Goal: Check status: Check status

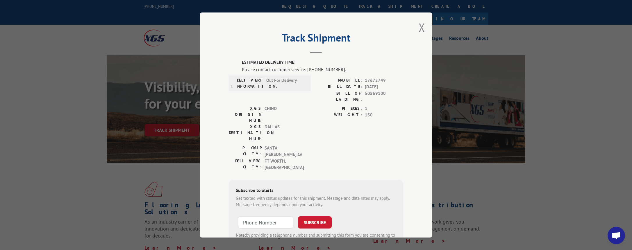
click at [371, 79] on span "17672749" at bounding box center [384, 80] width 38 height 7
copy span "17672749"
click at [420, 30] on button "Close modal" at bounding box center [422, 27] width 6 height 15
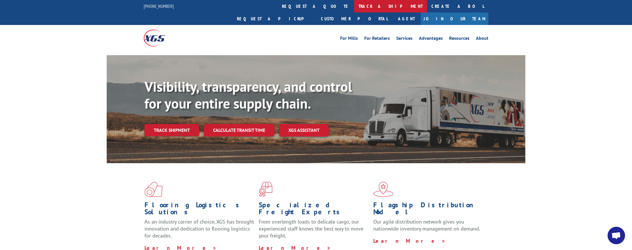
click at [354, 8] on link "track a shipment" at bounding box center [390, 6] width 73 height 13
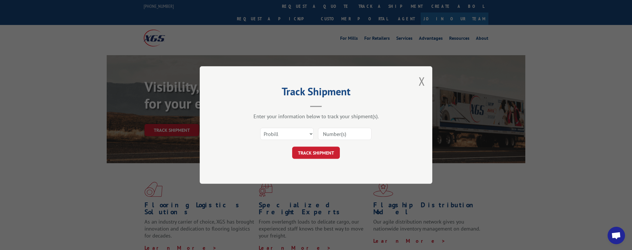
click at [335, 136] on input at bounding box center [345, 134] width 54 height 12
paste input "17672749"
type input "17672749"
click at [316, 152] on button "TRACK SHIPMENT" at bounding box center [316, 153] width 48 height 12
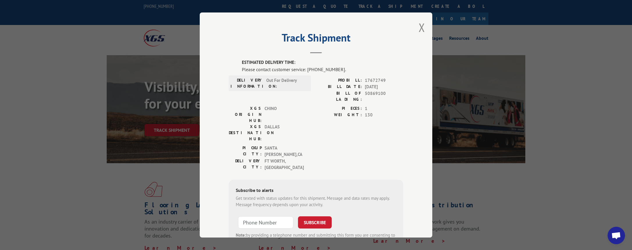
click at [138, 241] on div "Track Shipment ESTIMATED DELIVERY TIME: Please contact customer service: [PHONE…" at bounding box center [316, 125] width 632 height 250
